Goal: Information Seeking & Learning: Learn about a topic

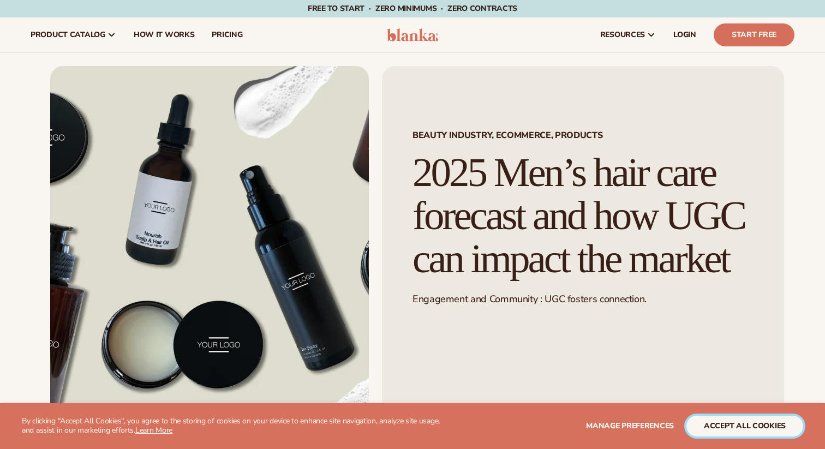
drag, startPoint x: 753, startPoint y: 427, endPoint x: 724, endPoint y: 409, distance: 33.6
click at [753, 427] on button "accept all cookies" at bounding box center [744, 426] width 117 height 21
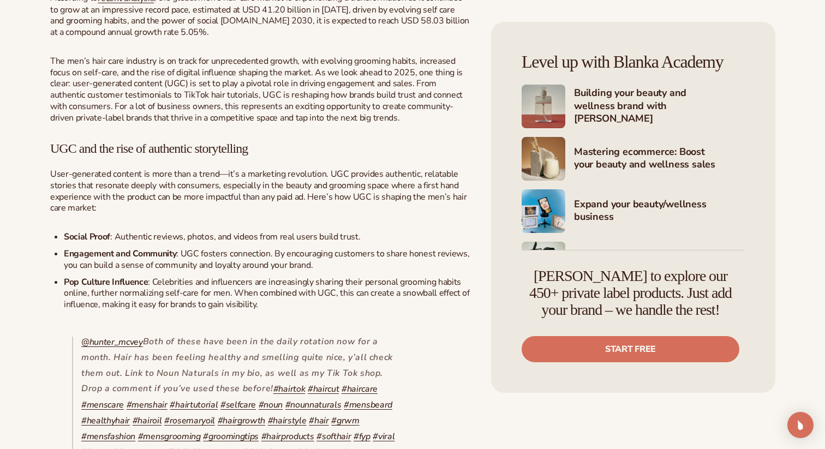
scroll to position [454, 0]
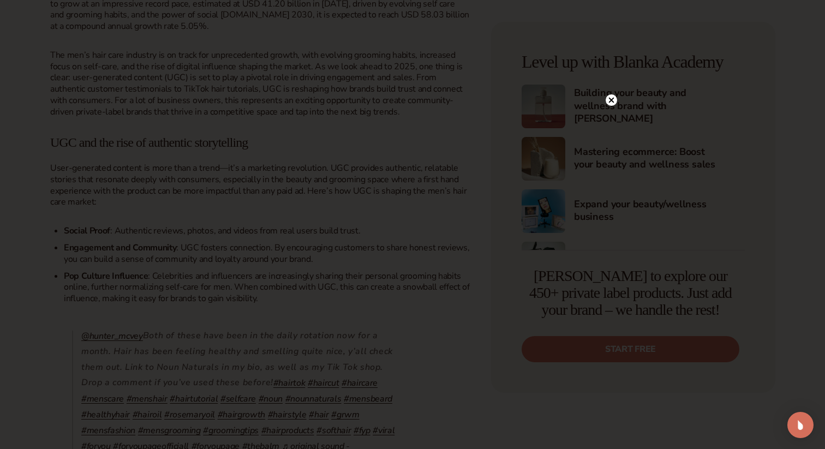
drag, startPoint x: 610, startPoint y: 100, endPoint x: 561, endPoint y: 123, distance: 53.7
click at [610, 100] on circle at bounding box center [610, 99] width 11 height 11
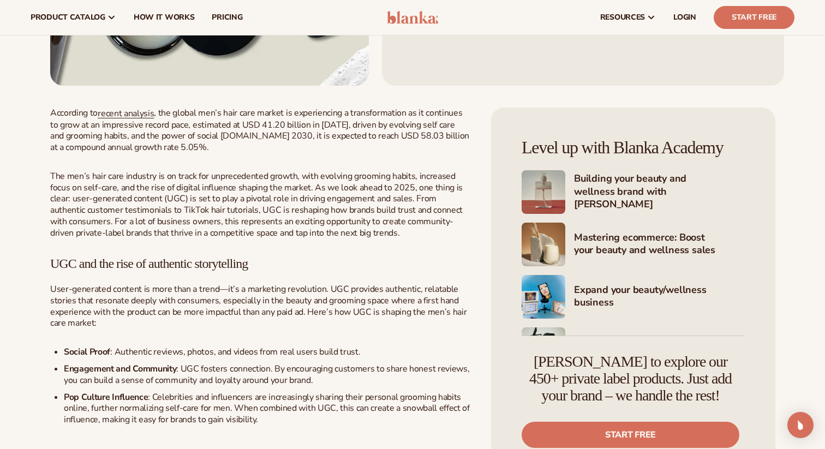
scroll to position [331, 0]
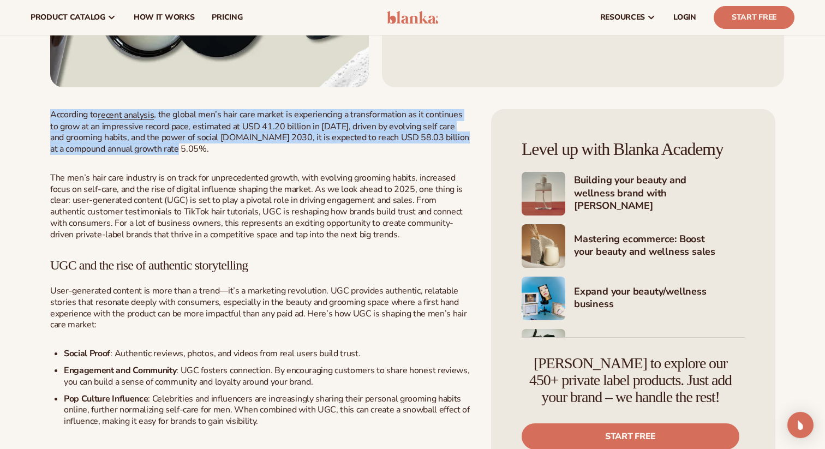
drag, startPoint x: 201, startPoint y: 151, endPoint x: 45, endPoint y: 116, distance: 159.7
copy p "According to recent analysis , the global men’s hair care market is experiencin…"
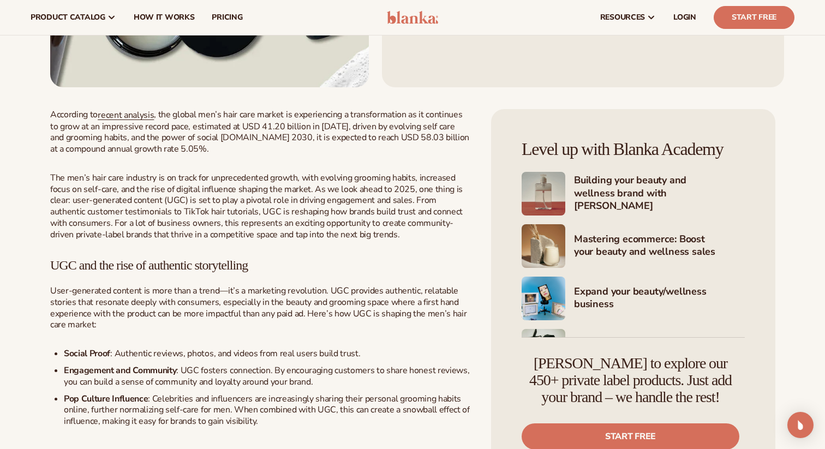
click at [325, 233] on span "The men’s hair care industry is on track for unprecedented growth, with evolvin…" at bounding box center [256, 206] width 412 height 69
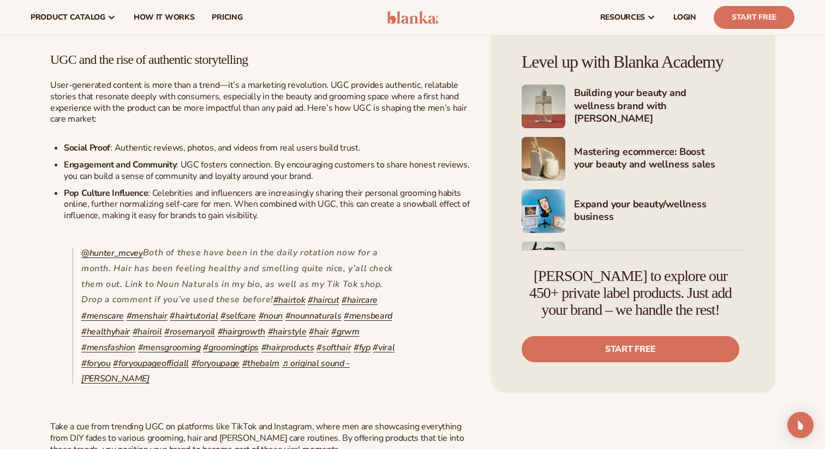
scroll to position [534, 0]
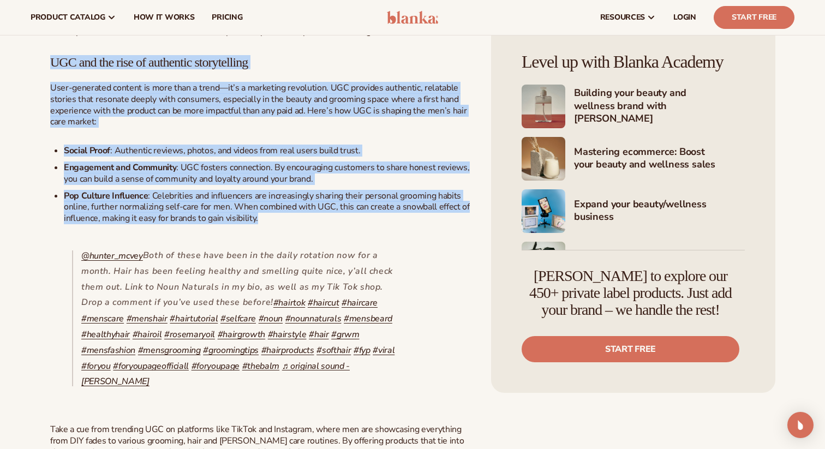
drag, startPoint x: 260, startPoint y: 219, endPoint x: 46, endPoint y: 64, distance: 264.0
copy div "UGC and the rise of authentic storytelling User-generated content is more than …"
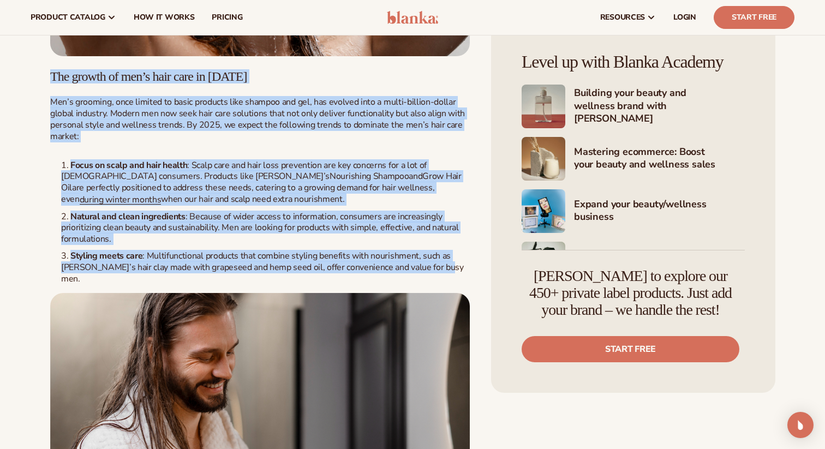
scroll to position [1215, 0]
drag, startPoint x: 382, startPoint y: 274, endPoint x: 51, endPoint y: 75, distance: 386.2
click at [51, 75] on div "According to recent analysis , the global men’s hair care market is experiencin…" at bounding box center [259, 1] width 419 height 1553
copy div "Lor ipsumd si ame’c adip elit se 9916 Doe’t incididu, utla etdolor ma aliqu eni…"
